Goal: Information Seeking & Learning: Learn about a topic

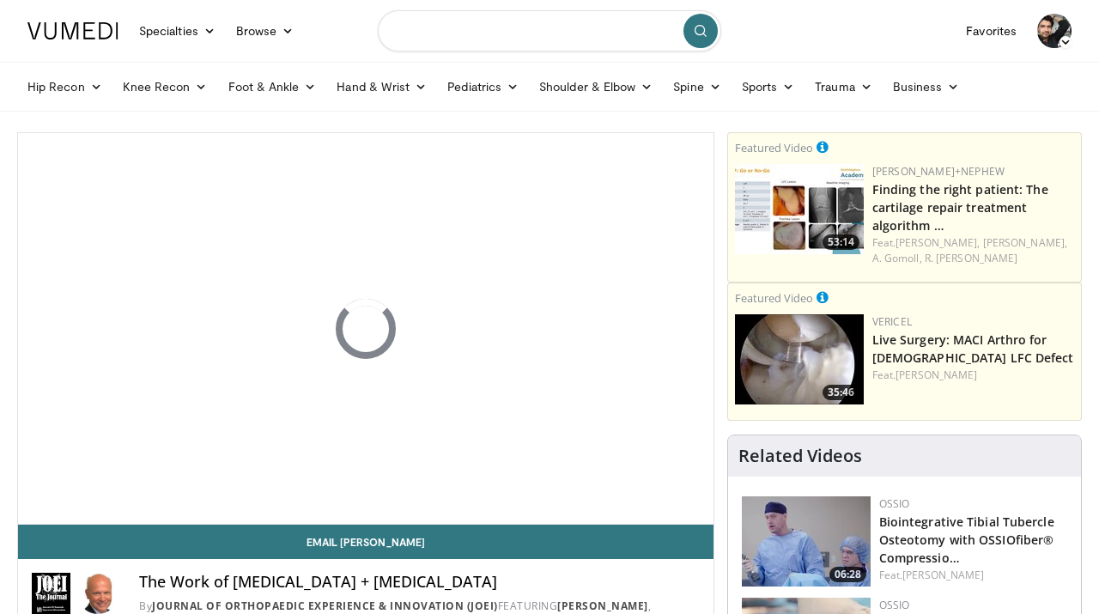
click at [438, 30] on input "Search topics, interventions" at bounding box center [549, 30] width 343 height 41
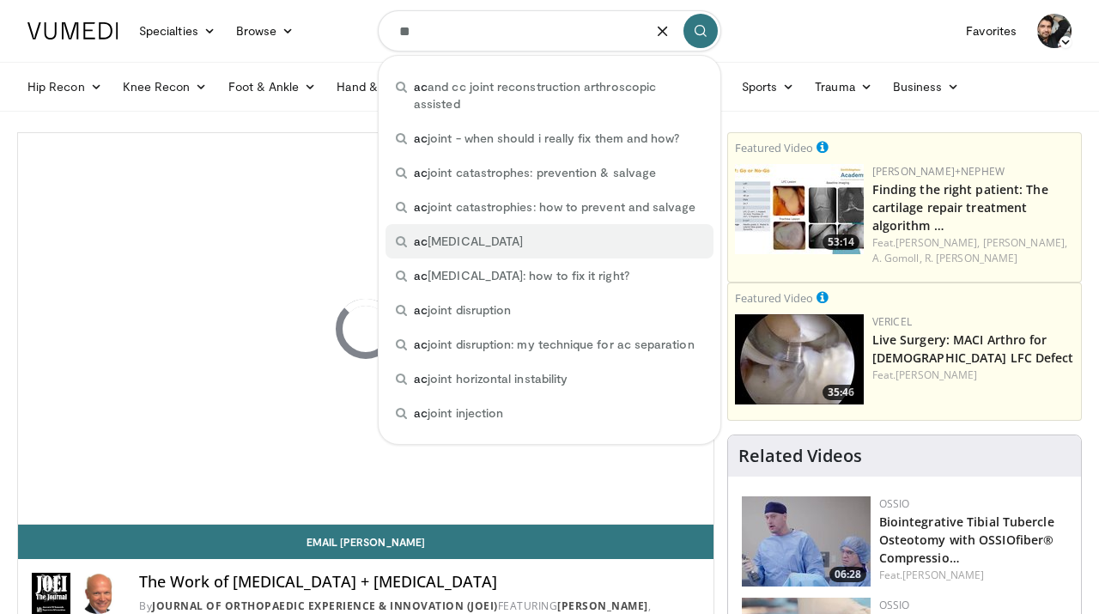
click at [469, 233] on span "ac joint dislocation" at bounding box center [468, 241] width 109 height 17
type input "**********"
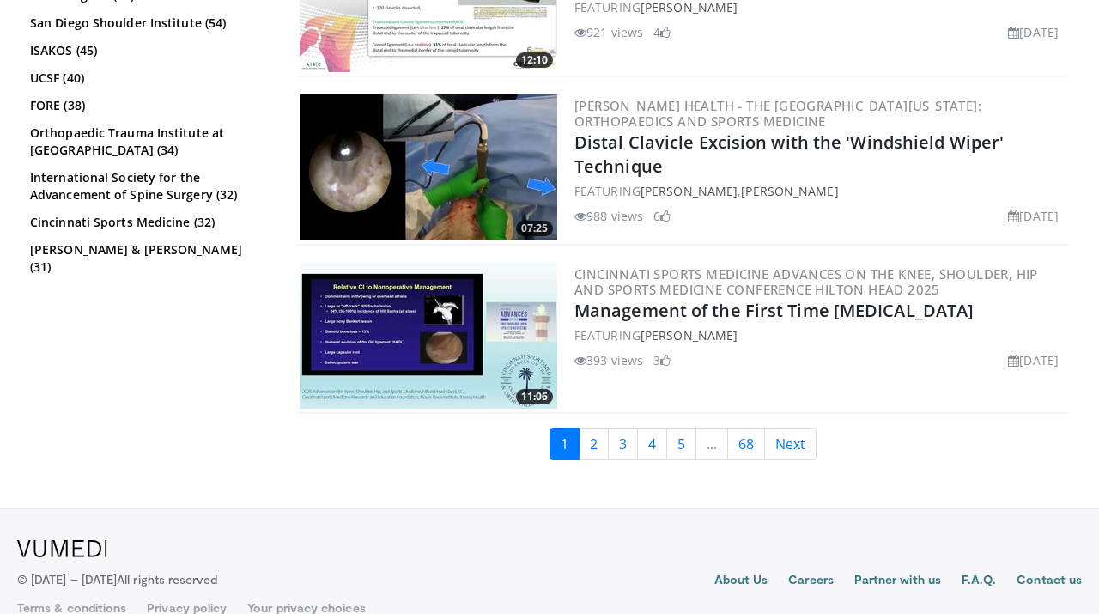
scroll to position [4326, 0]
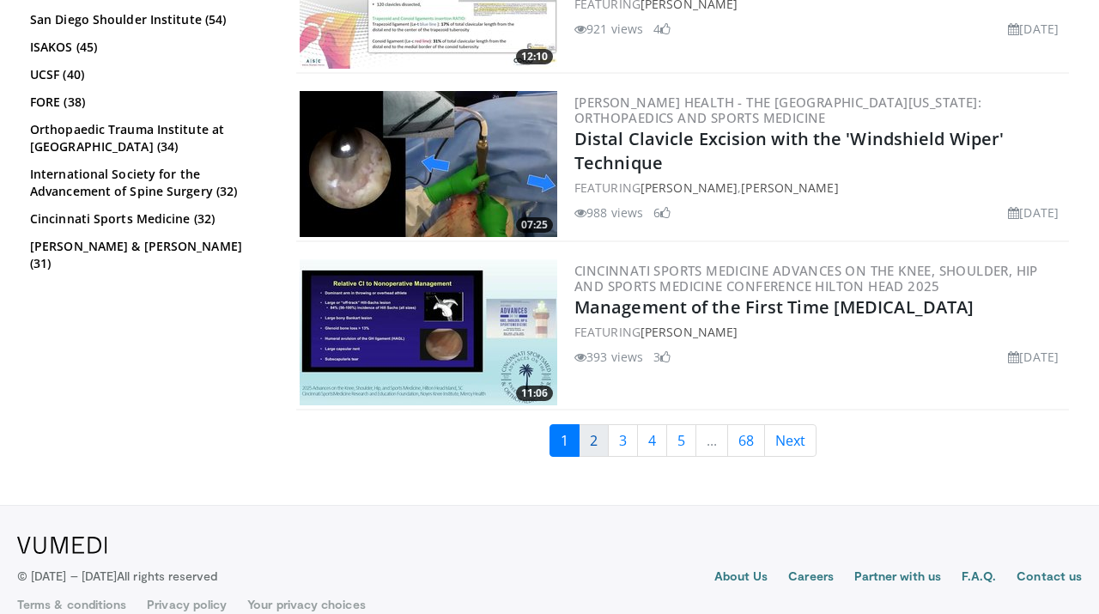
click at [599, 442] on link "2" at bounding box center [593, 440] width 30 height 33
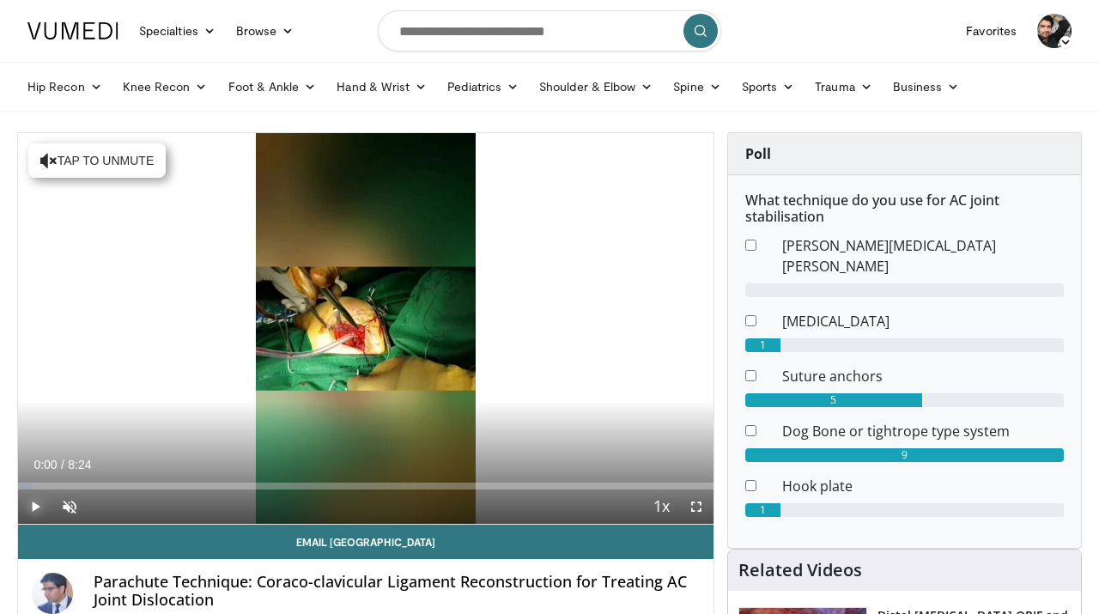
click at [36, 504] on span "Video Player" at bounding box center [35, 506] width 34 height 34
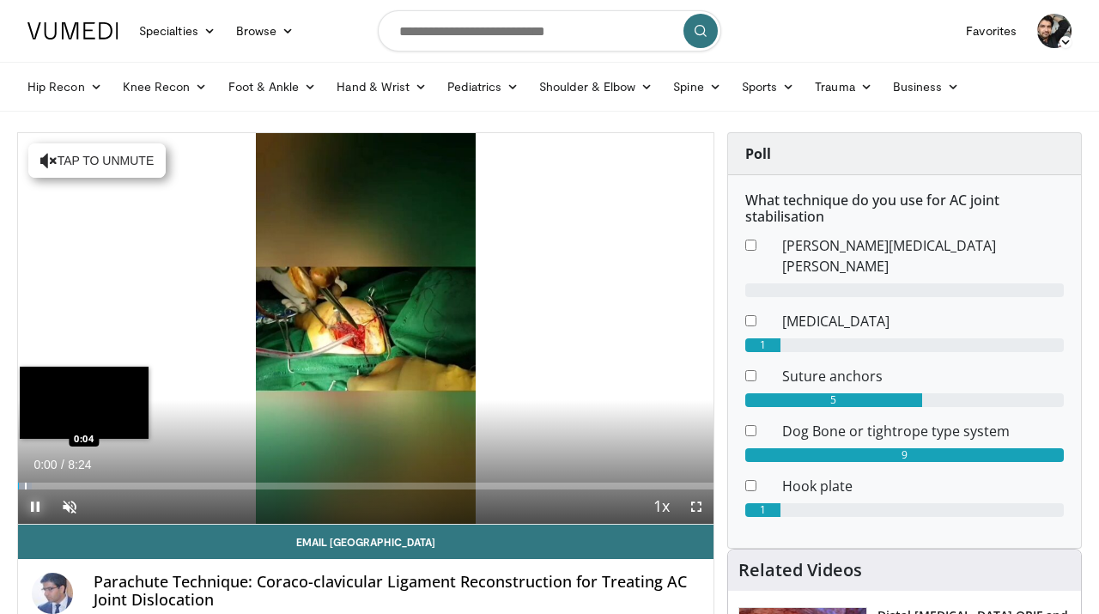
click at [25, 483] on div "Progress Bar" at bounding box center [26, 485] width 2 height 7
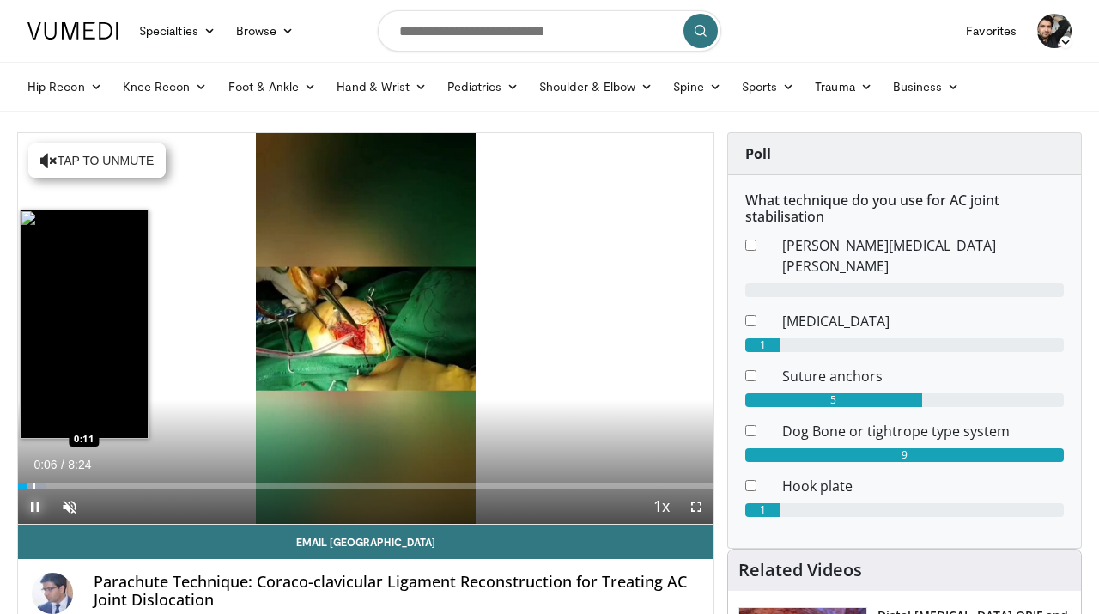
click at [33, 483] on div "Progress Bar" at bounding box center [34, 485] width 2 height 7
click at [46, 482] on div "Progress Bar" at bounding box center [47, 485] width 2 height 7
click at [62, 481] on div "Loaded : 0.00% 0:20 0:31" at bounding box center [365, 481] width 695 height 16
click at [76, 483] on div "Progress Bar" at bounding box center [77, 485] width 2 height 7
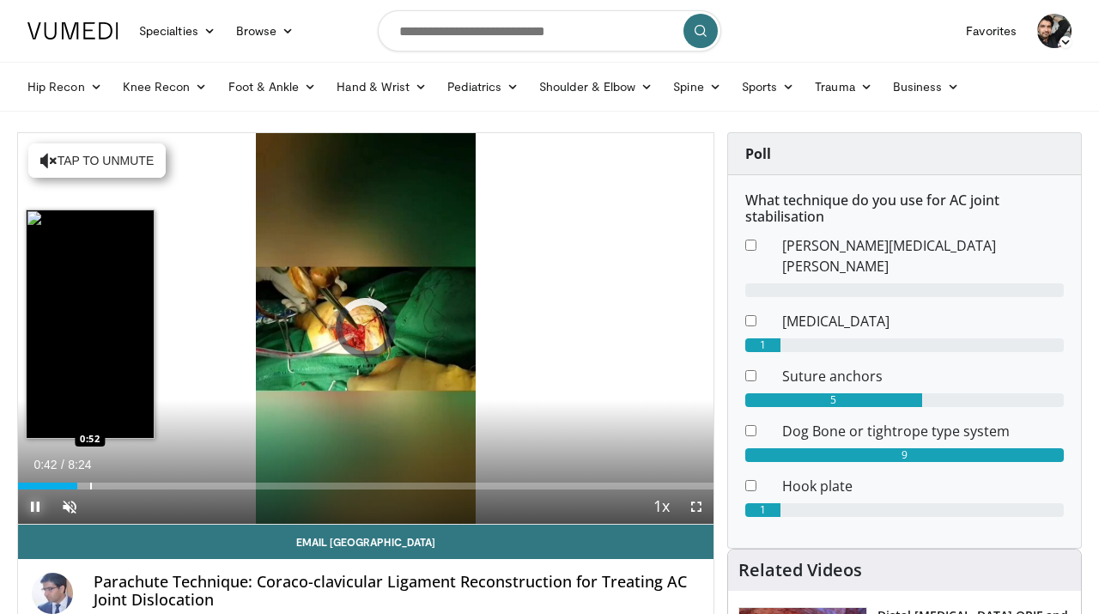
click at [90, 483] on div "Progress Bar" at bounding box center [91, 485] width 2 height 7
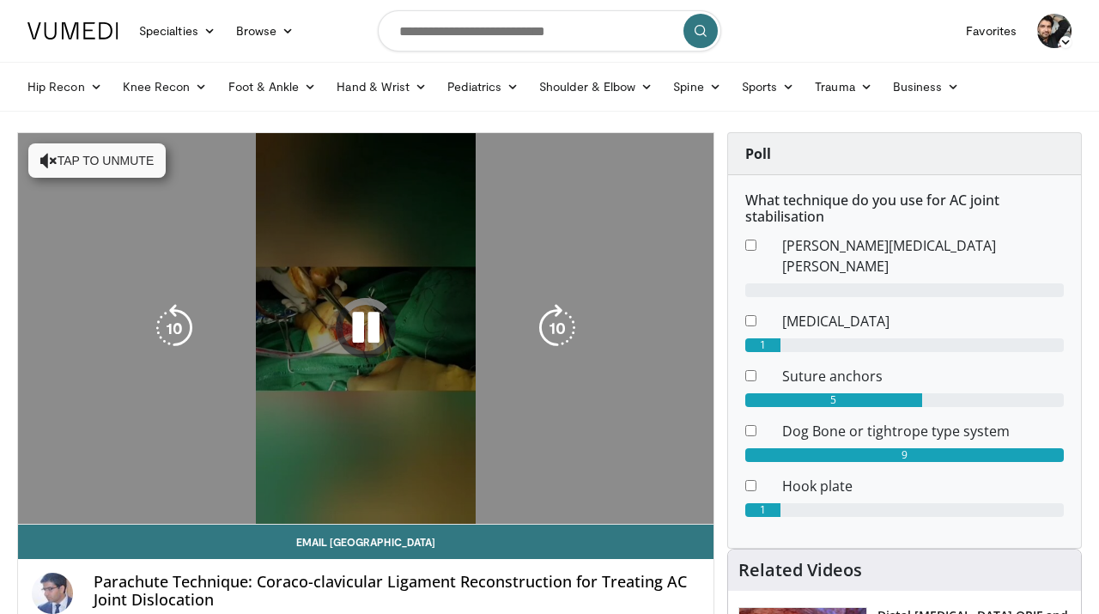
click at [220, 478] on div "10 seconds Tap to unmute" at bounding box center [365, 328] width 695 height 391
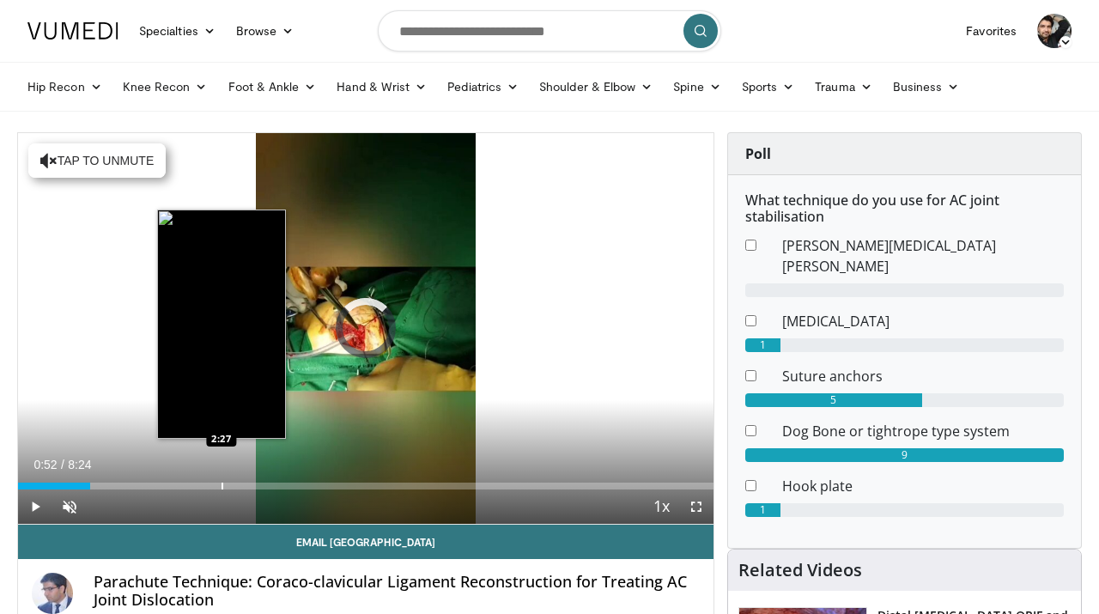
click at [221, 483] on div "Progress Bar" at bounding box center [222, 485] width 2 height 7
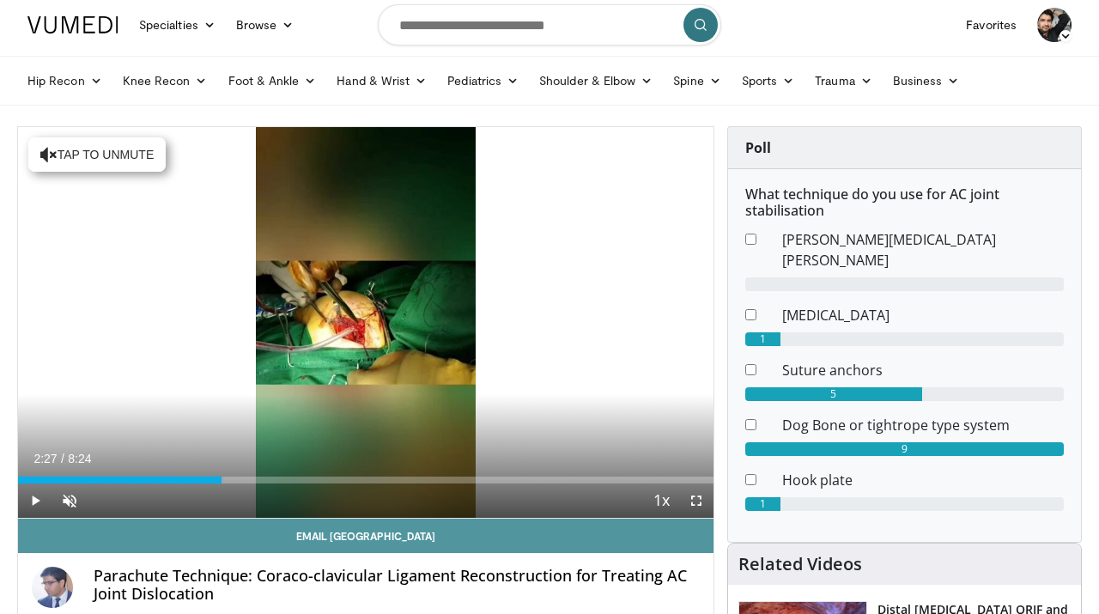
scroll to position [3, 0]
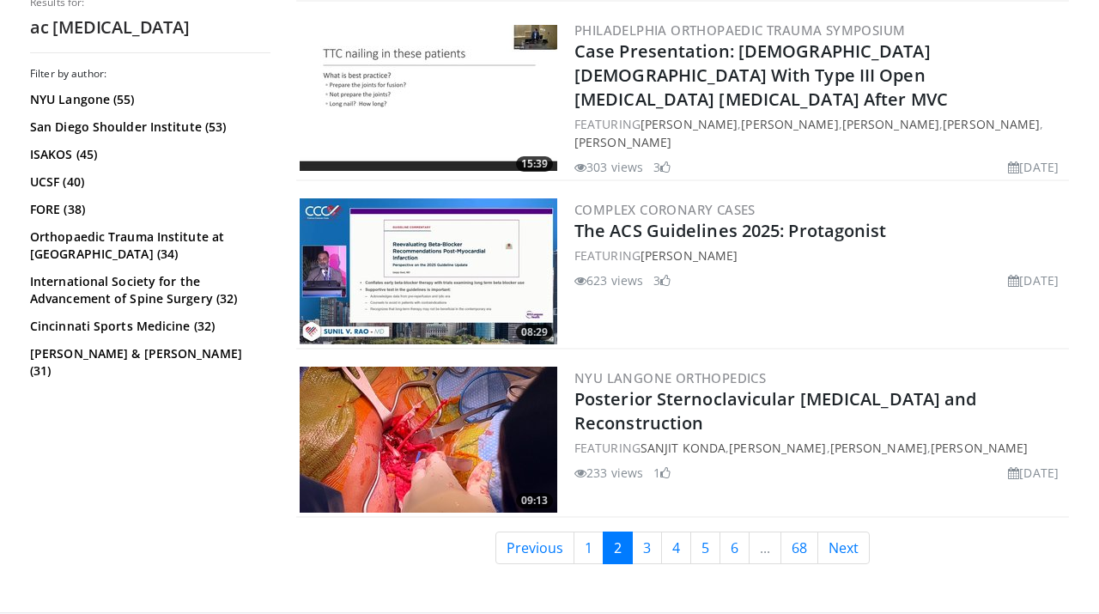
scroll to position [4046, 0]
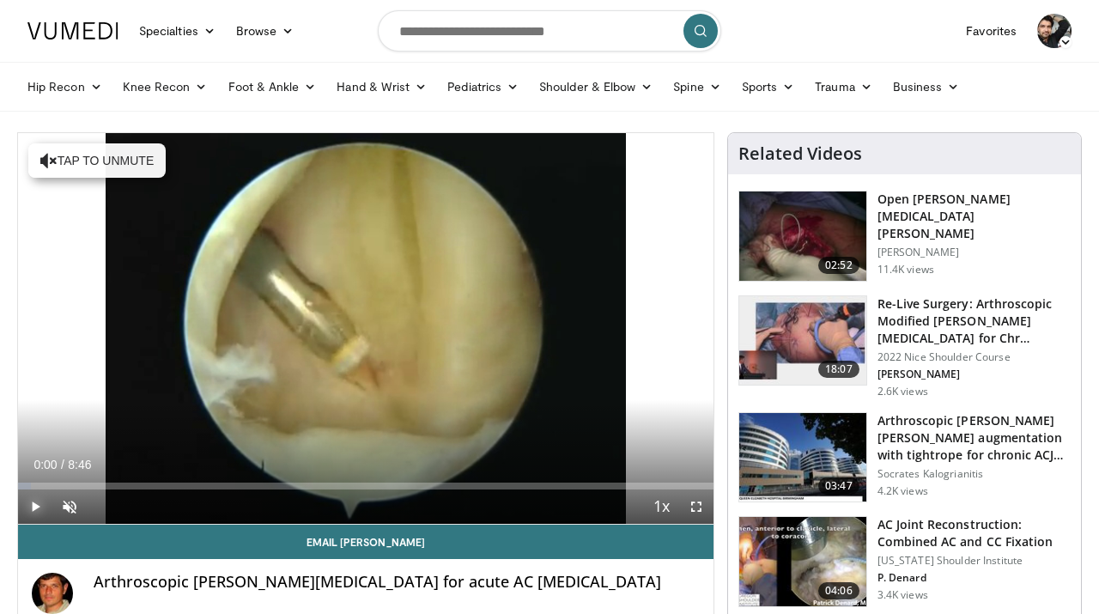
click at [37, 503] on span "Video Player" at bounding box center [35, 506] width 34 height 34
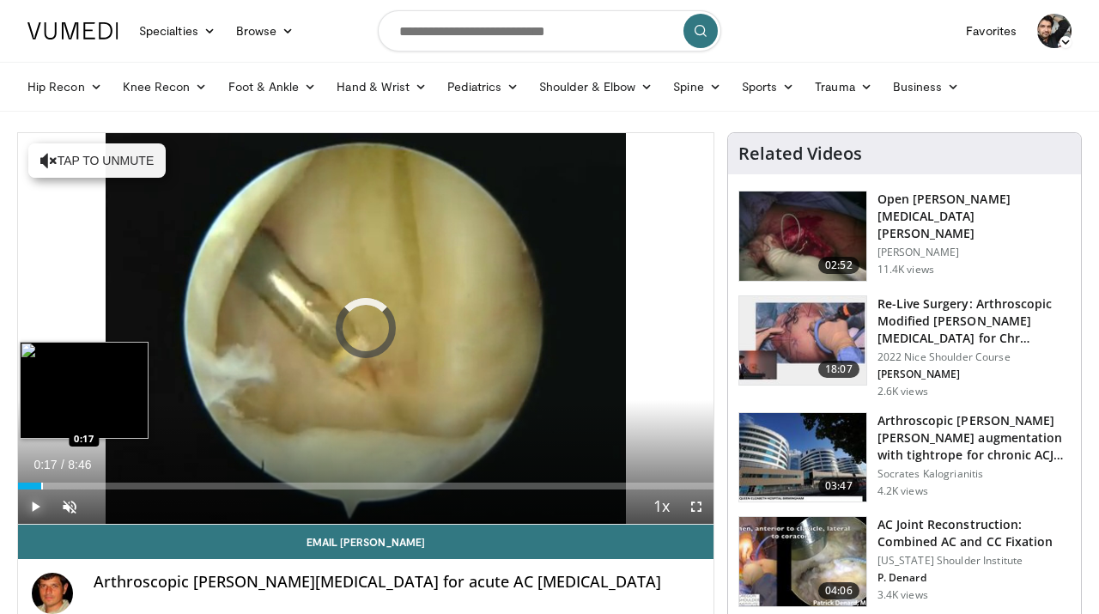
click at [41, 480] on div "Loaded : 1.90% 0:00 0:17" at bounding box center [365, 481] width 695 height 16
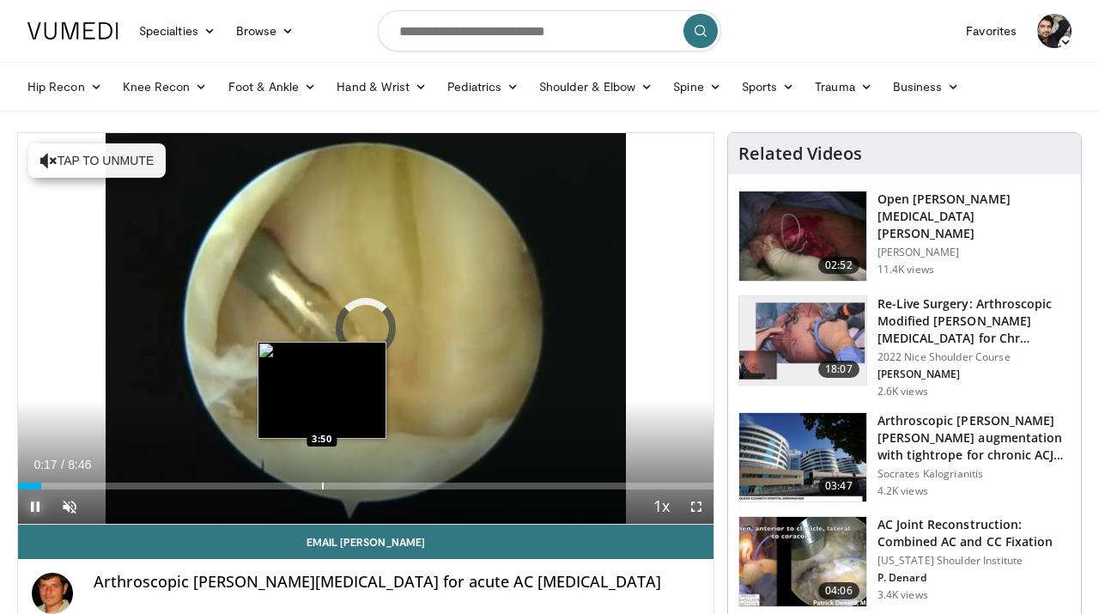
click at [322, 480] on div "Loaded : 0.00% 0:17 3:50" at bounding box center [365, 481] width 695 height 16
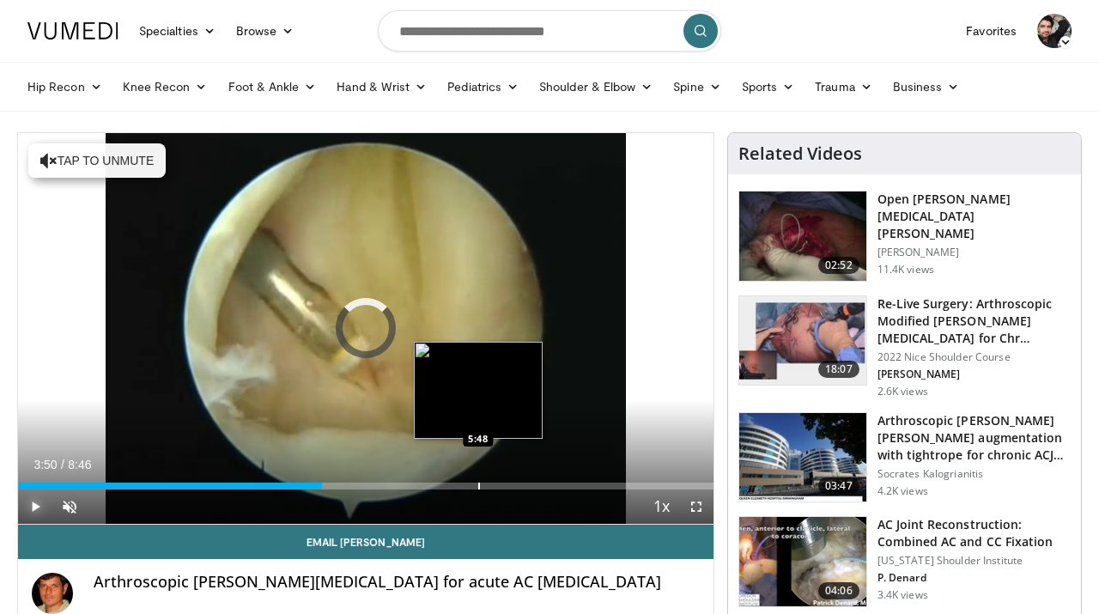
click at [477, 481] on div "Loaded : 0.00% 5:48 5:48" at bounding box center [365, 481] width 695 height 16
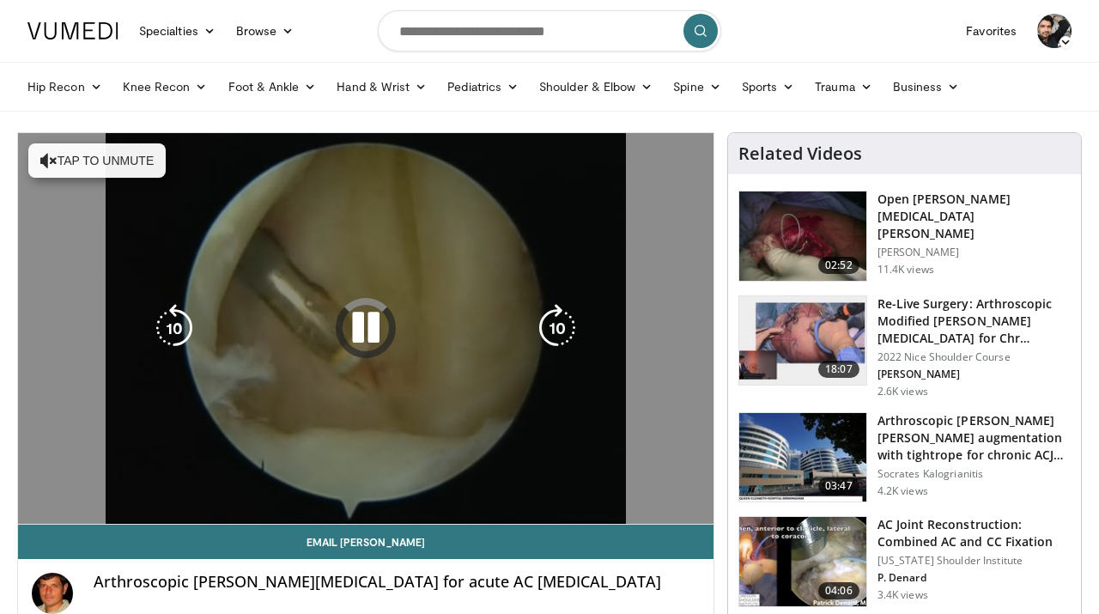
click at [372, 324] on icon "Video Player" at bounding box center [366, 328] width 48 height 48
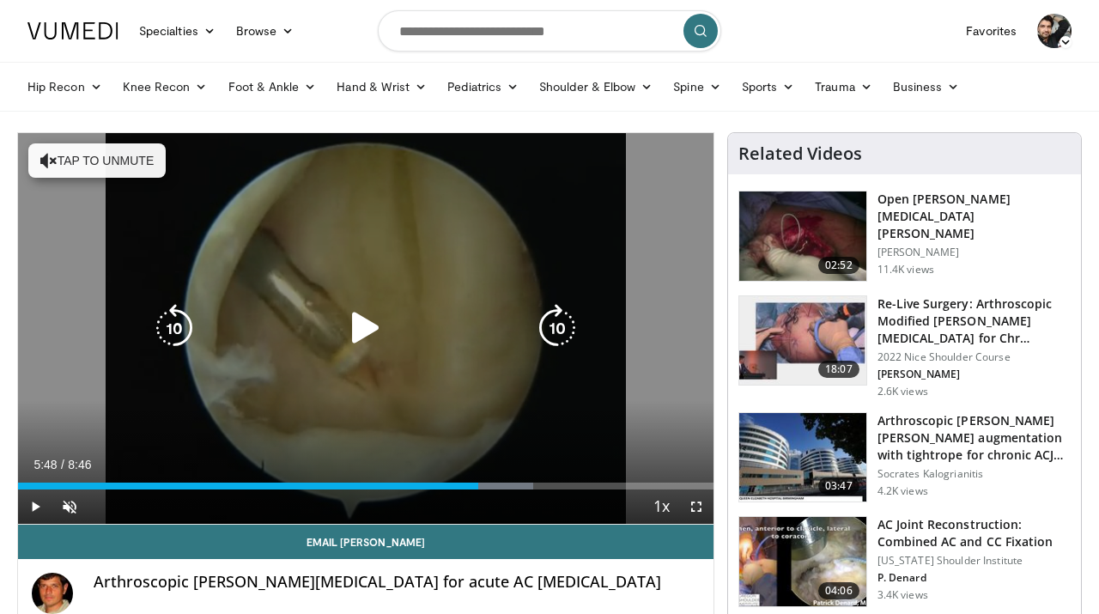
click at [367, 331] on icon "Video Player" at bounding box center [366, 328] width 48 height 48
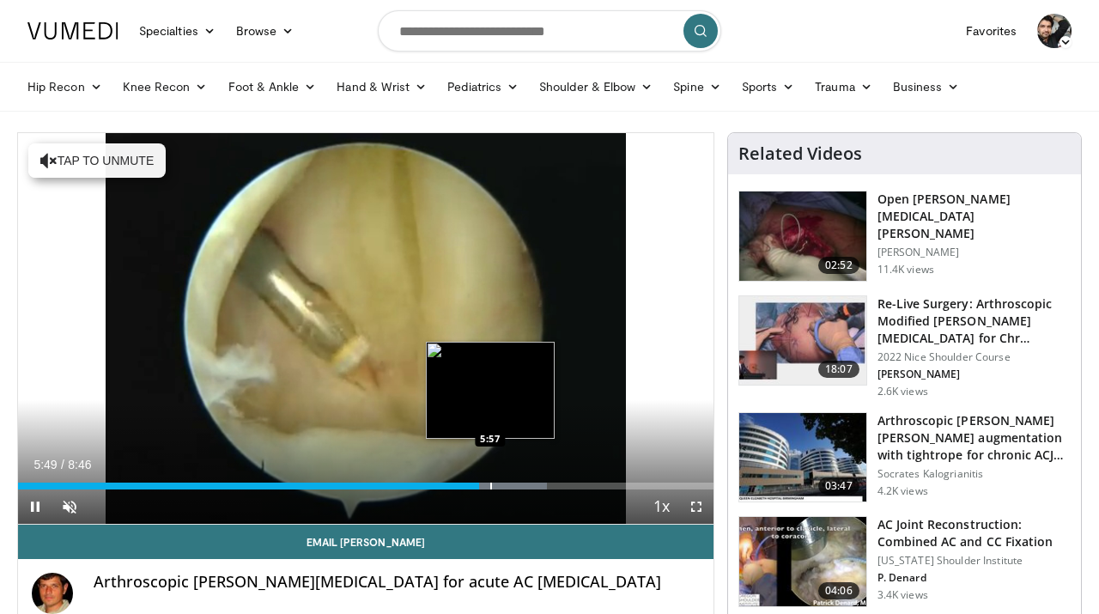
click at [490, 486] on div "Progress Bar" at bounding box center [491, 485] width 2 height 7
click at [506, 482] on div "Progress Bar" at bounding box center [506, 485] width 2 height 7
click at [521, 481] on div "Loaded : 76.03% 6:10 6:21" at bounding box center [365, 481] width 695 height 16
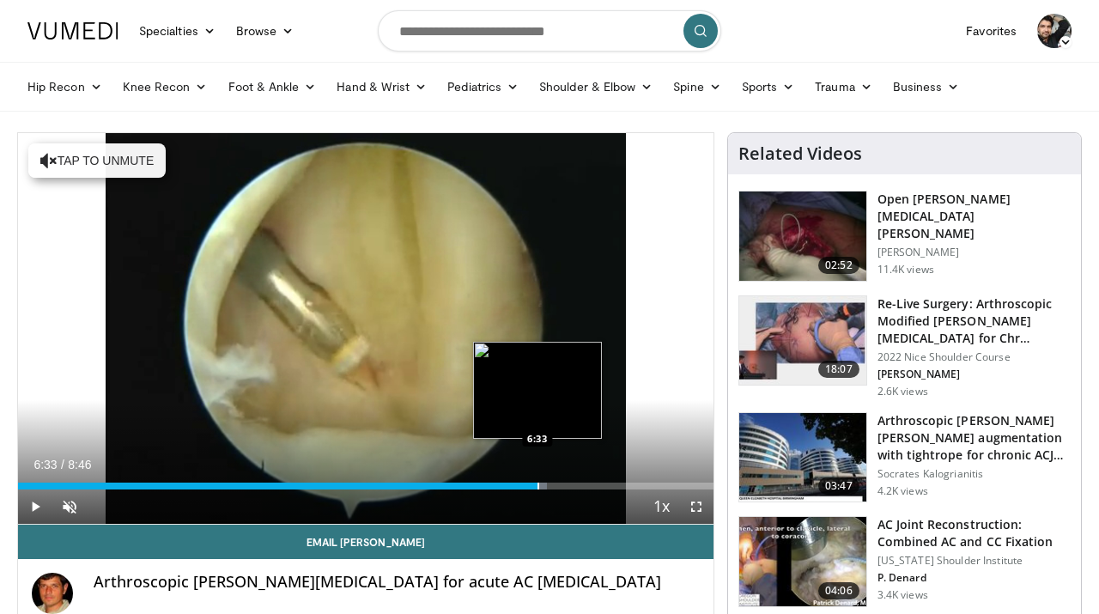
click at [537, 482] on div "Progress Bar" at bounding box center [538, 485] width 2 height 7
click at [548, 482] on div "Progress Bar" at bounding box center [549, 485] width 2 height 7
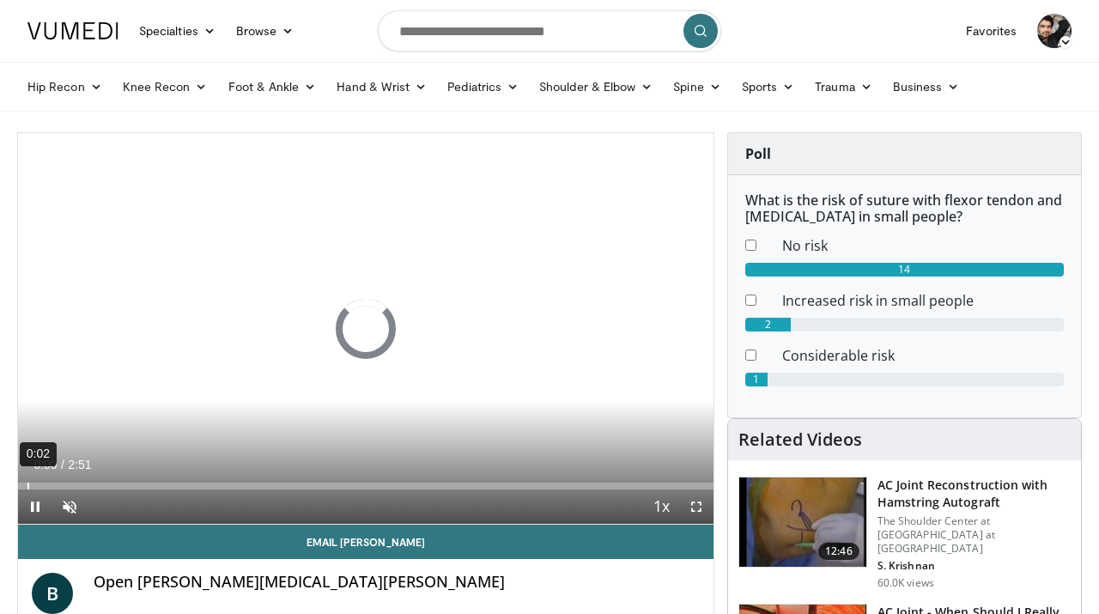
click at [27, 486] on div "0:02" at bounding box center [28, 485] width 2 height 7
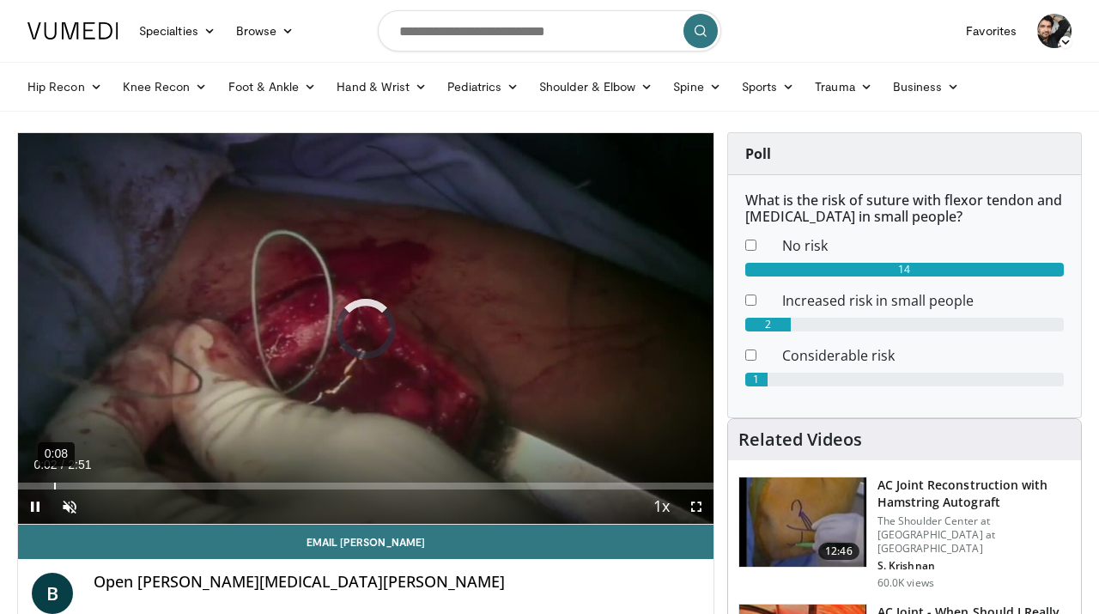
click at [54, 484] on div "0:08" at bounding box center [55, 485] width 2 height 7
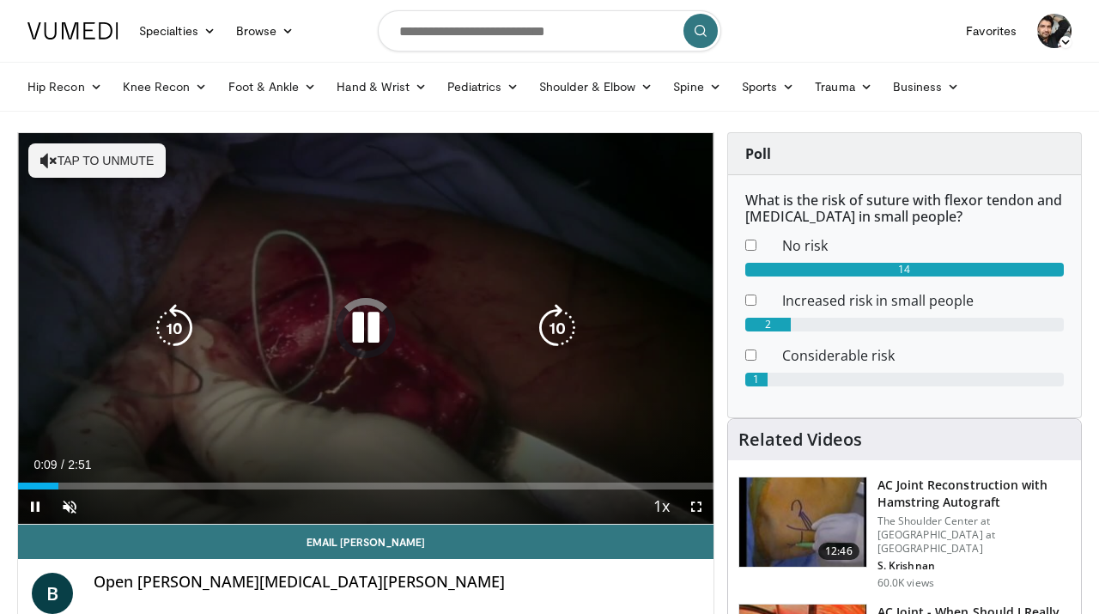
click at [372, 323] on icon "Video Player" at bounding box center [366, 328] width 48 height 48
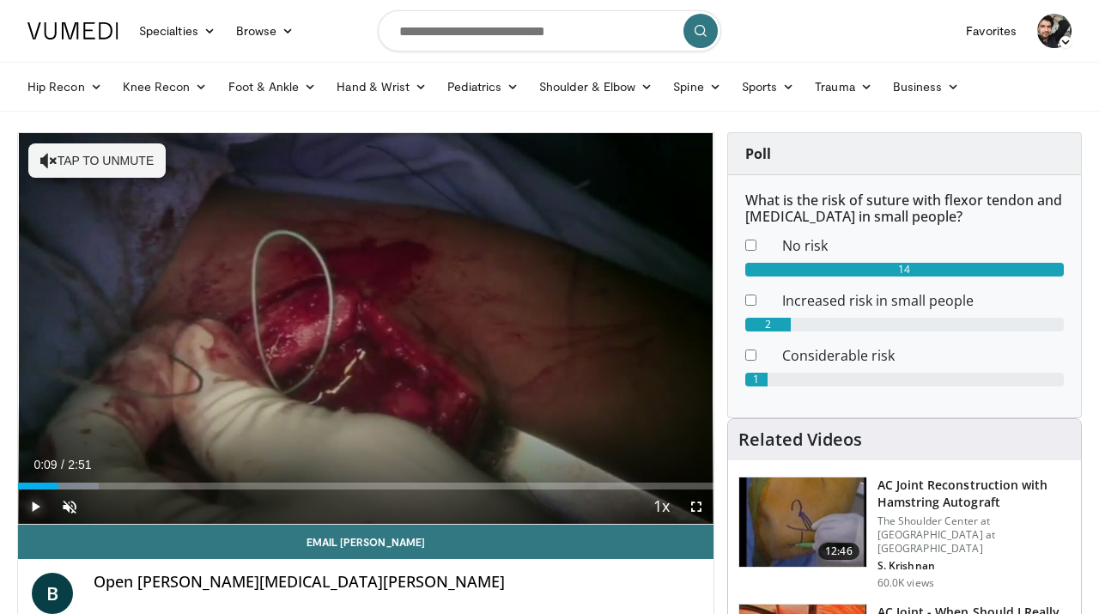
click at [36, 506] on span "Video Player" at bounding box center [35, 506] width 34 height 34
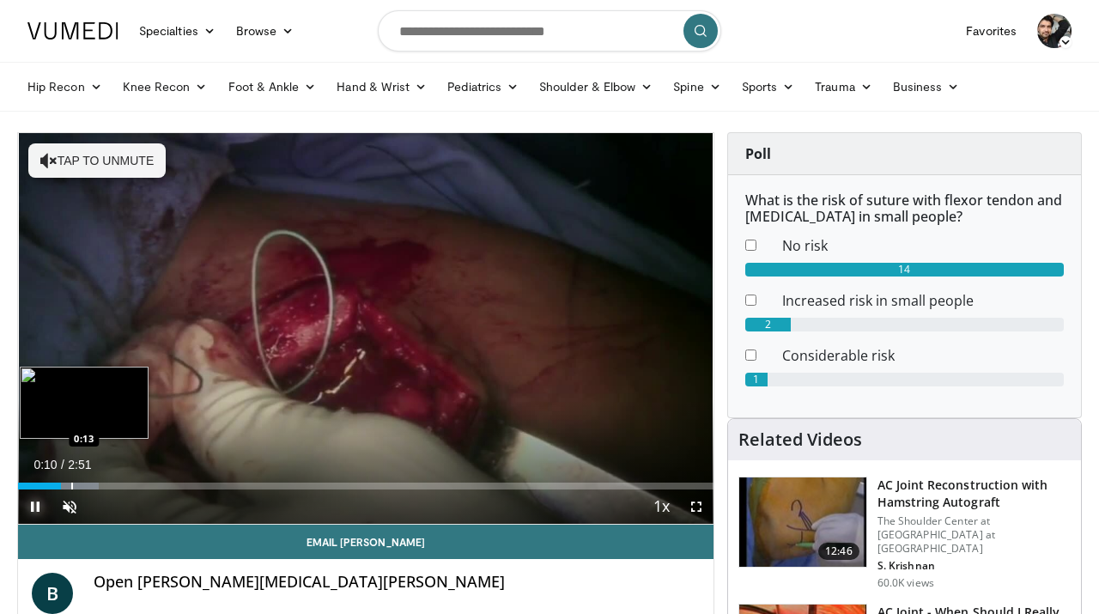
click at [71, 482] on div "Progress Bar" at bounding box center [72, 485] width 2 height 7
click at [87, 482] on div "Progress Bar" at bounding box center [88, 485] width 2 height 7
click at [95, 483] on div "Progress Bar" at bounding box center [96, 485] width 2 height 7
click at [115, 483] on div "Progress Bar" at bounding box center [116, 485] width 2 height 7
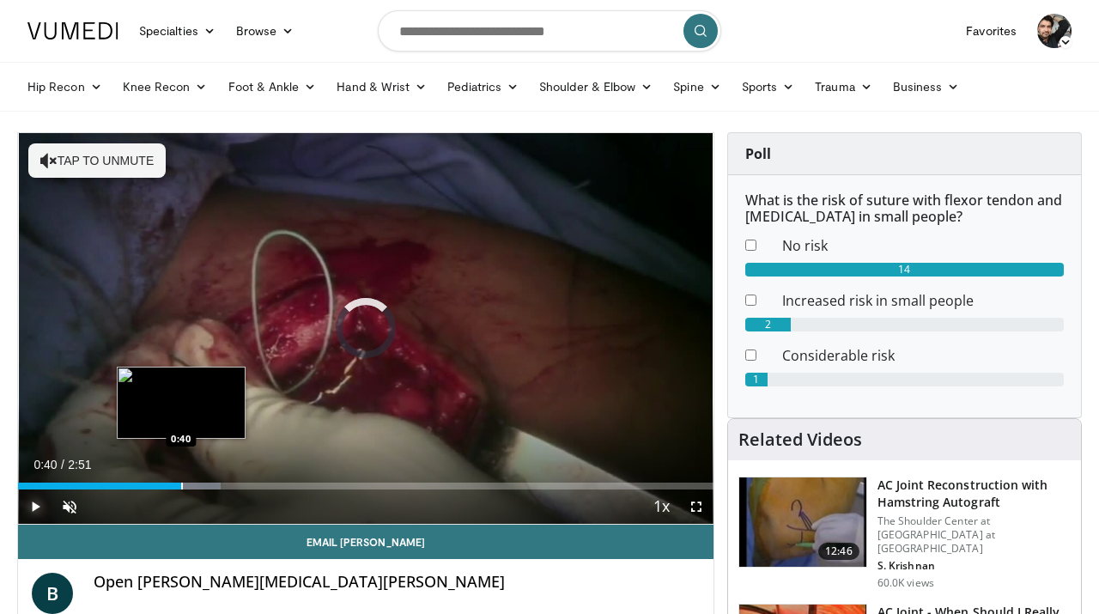
click at [181, 482] on div "Progress Bar" at bounding box center [182, 485] width 2 height 7
click at [190, 482] on div "Progress Bar" at bounding box center [191, 485] width 2 height 7
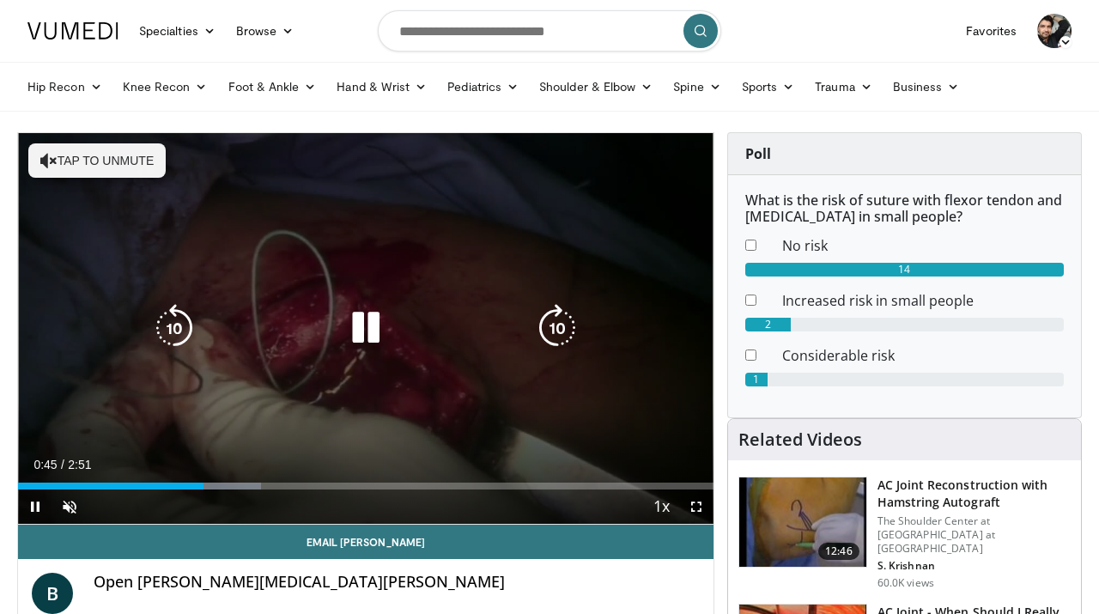
click at [39, 503] on div "10 seconds Tap to unmute" at bounding box center [365, 328] width 695 height 391
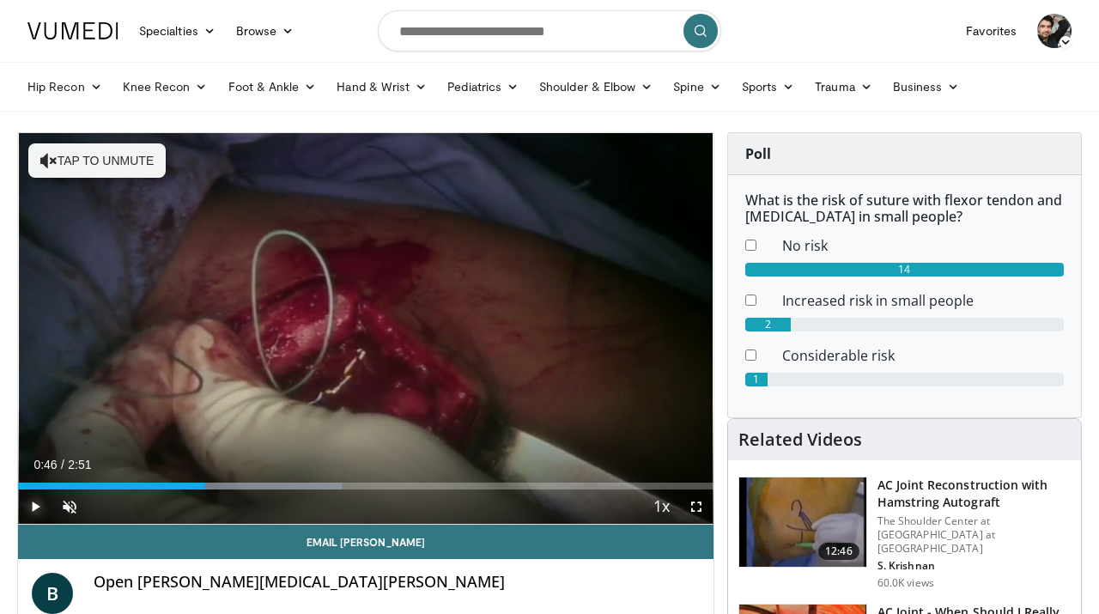
click at [37, 506] on span "Video Player" at bounding box center [35, 506] width 34 height 34
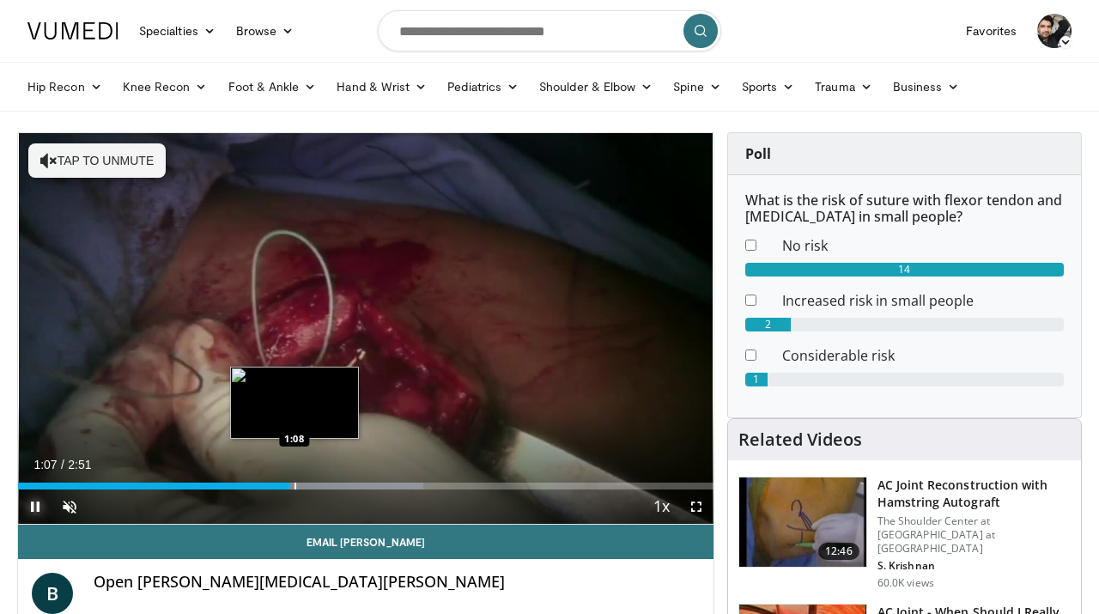
click at [294, 485] on div "Progress Bar" at bounding box center [295, 485] width 2 height 7
click at [310, 479] on div "Loaded : 58.27% 1:08 1:11" at bounding box center [365, 481] width 695 height 16
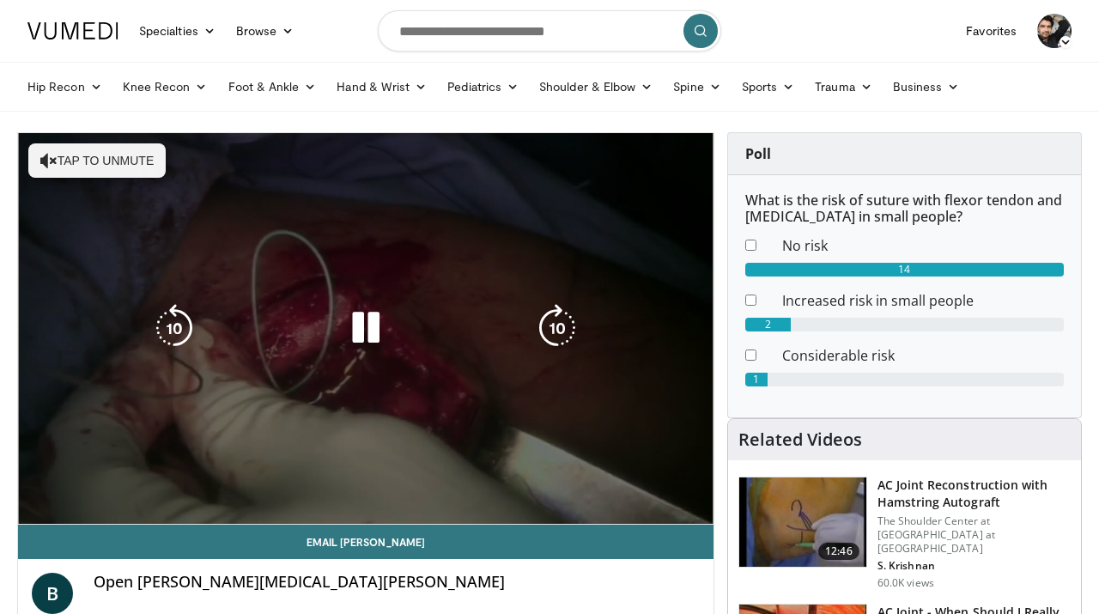
click at [322, 479] on div "Loaded : 58.27% 1:12 1:12" at bounding box center [365, 481] width 695 height 16
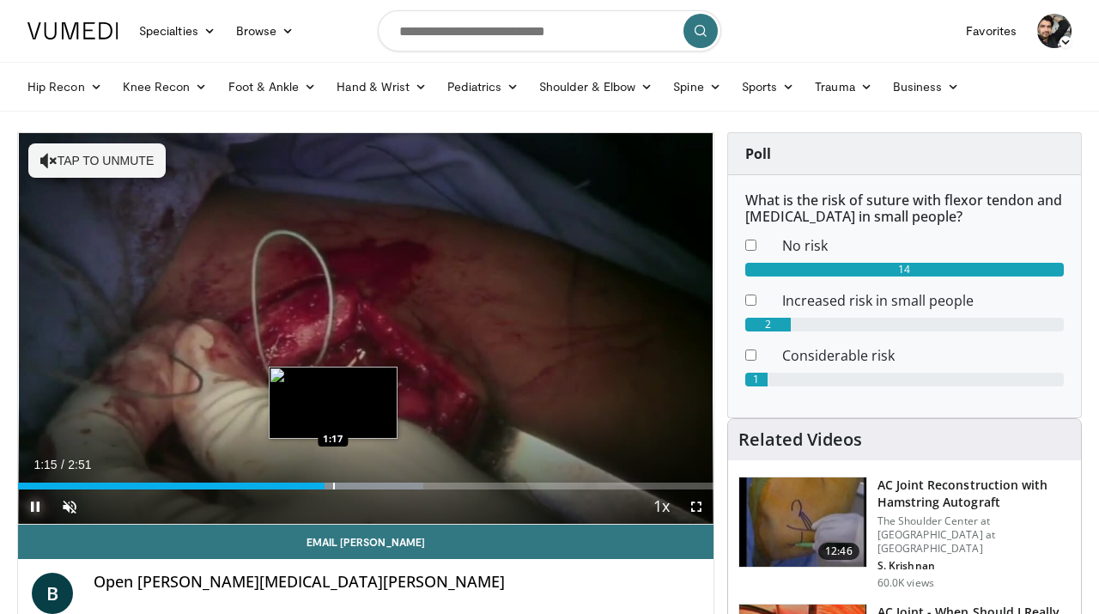
click at [333, 479] on div "Loaded : 58.27% 1:15 1:17" at bounding box center [365, 481] width 695 height 16
click at [345, 479] on div "Loaded : 58.27% 1:18 1:20" at bounding box center [365, 481] width 695 height 16
click at [360, 483] on div "Progress Bar" at bounding box center [361, 485] width 2 height 7
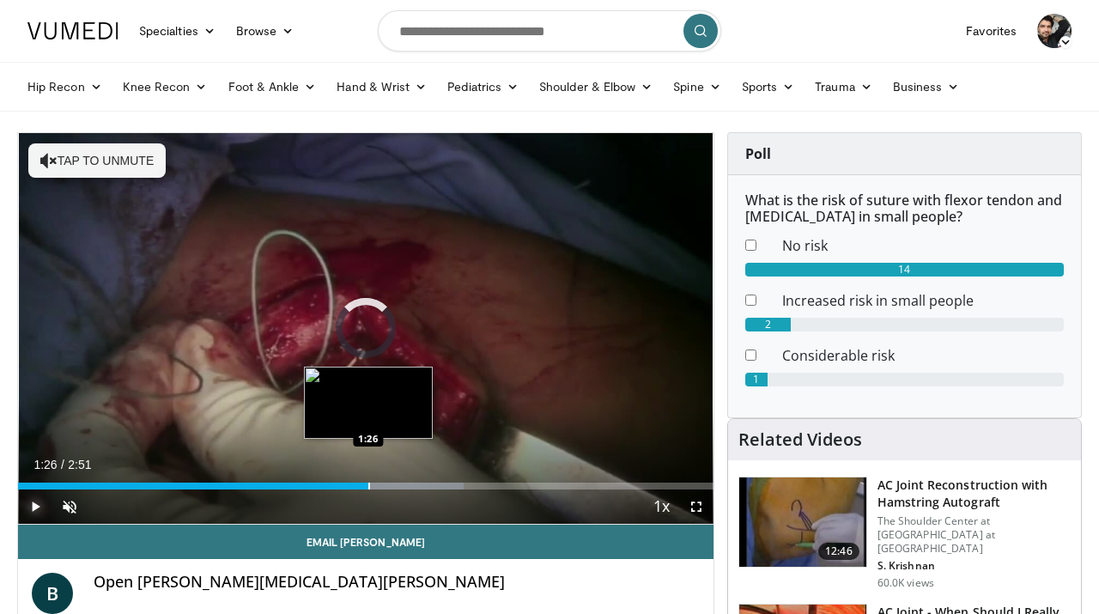
click at [368, 483] on div "Progress Bar" at bounding box center [369, 485] width 2 height 7
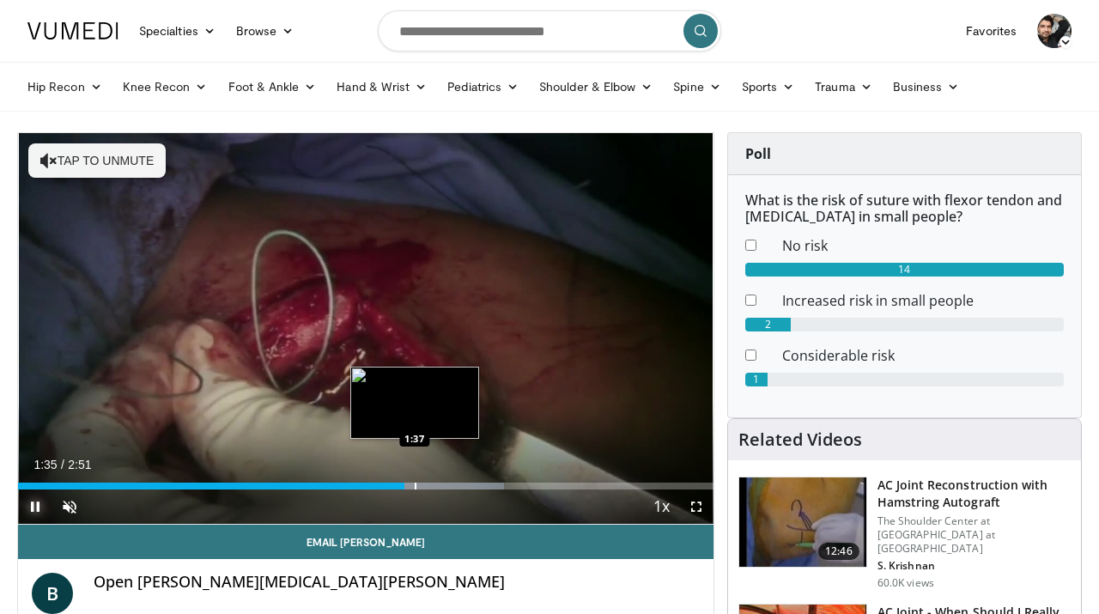
click at [416, 482] on div "Progress Bar" at bounding box center [416, 485] width 2 height 7
click at [433, 482] on div "Progress Bar" at bounding box center [432, 485] width 2 height 7
click at [446, 482] on div "Progress Bar" at bounding box center [447, 485] width 2 height 7
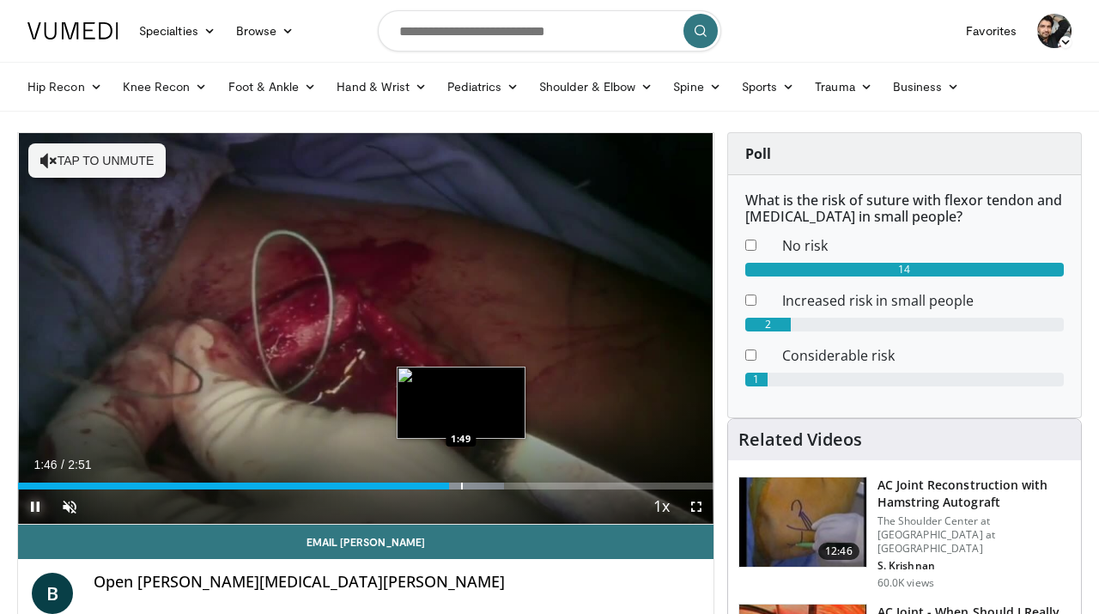
click at [462, 482] on div "Progress Bar" at bounding box center [462, 485] width 2 height 7
click at [477, 482] on div "Progress Bar" at bounding box center [477, 485] width 2 height 7
click at [489, 482] on div "Progress Bar" at bounding box center [488, 485] width 2 height 7
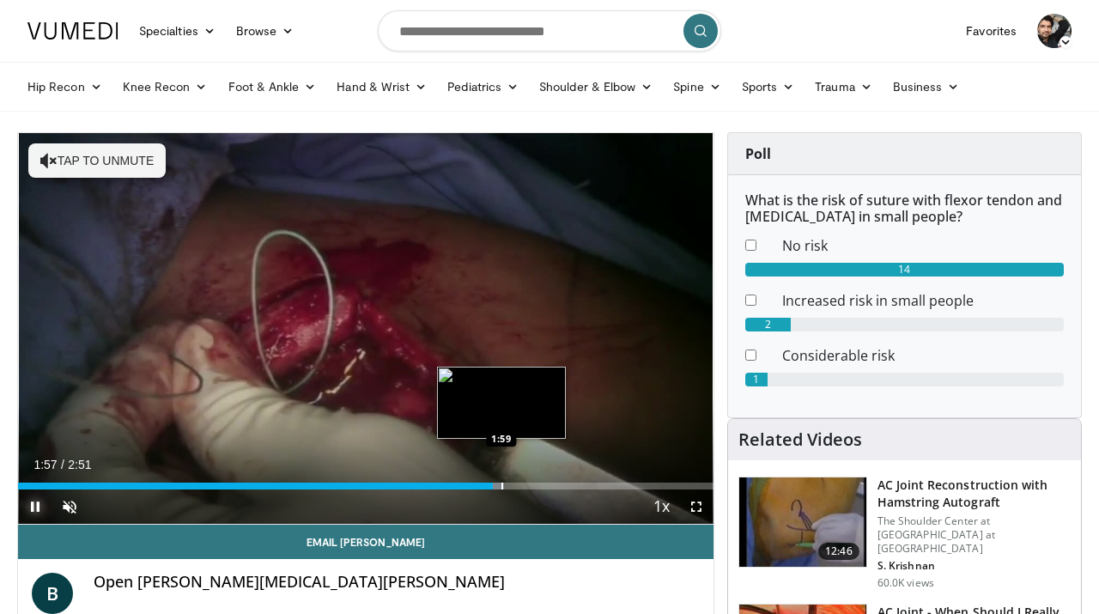
click at [501, 482] on div "Progress Bar" at bounding box center [502, 485] width 2 height 7
click at [517, 482] on div "Progress Bar" at bounding box center [518, 485] width 2 height 7
click at [528, 483] on div "Progress Bar" at bounding box center [528, 485] width 2 height 7
click at [537, 483] on div "Progress Bar" at bounding box center [537, 485] width 2 height 7
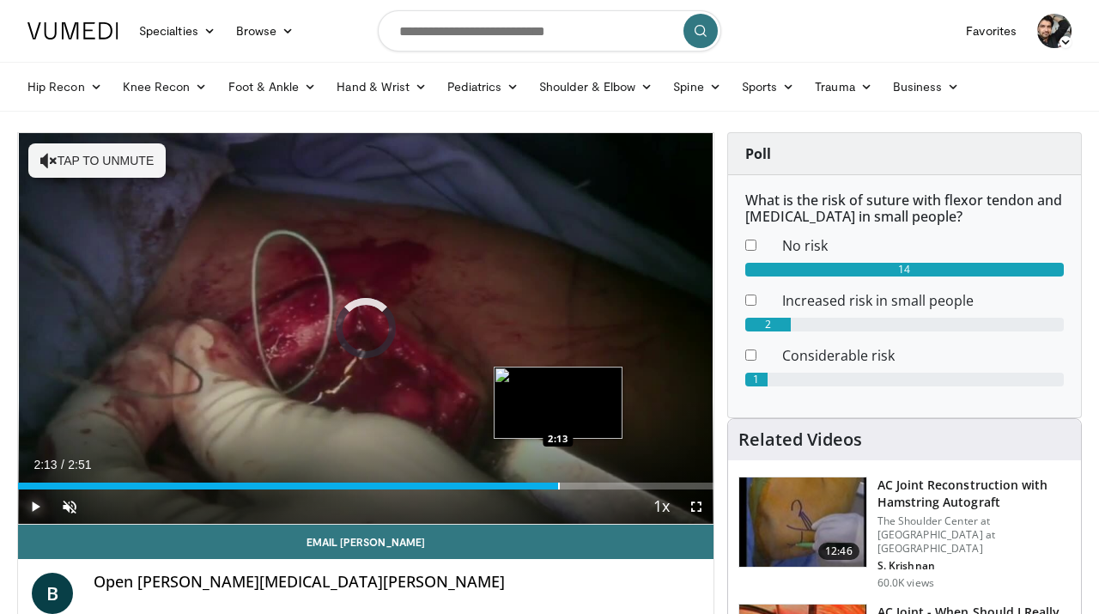
click at [558, 483] on div "Progress Bar" at bounding box center [559, 485] width 2 height 7
click at [566, 484] on div "Progress Bar" at bounding box center [566, 485] width 2 height 7
click at [584, 484] on div "Progress Bar" at bounding box center [585, 485] width 2 height 7
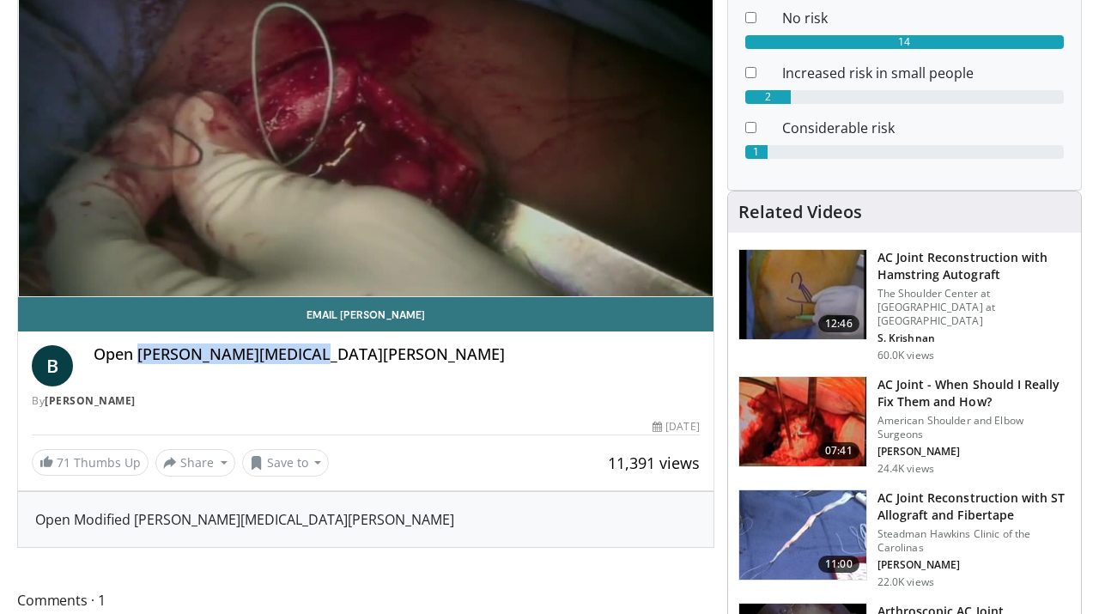
drag, startPoint x: 141, startPoint y: 359, endPoint x: 320, endPoint y: 358, distance: 179.4
click at [320, 358] on h4 "Open [PERSON_NAME][MEDICAL_DATA][PERSON_NAME]" at bounding box center [397, 354] width 606 height 19
copy h4 "Weaver Dunn Procedure"
